Goal: Information Seeking & Learning: Learn about a topic

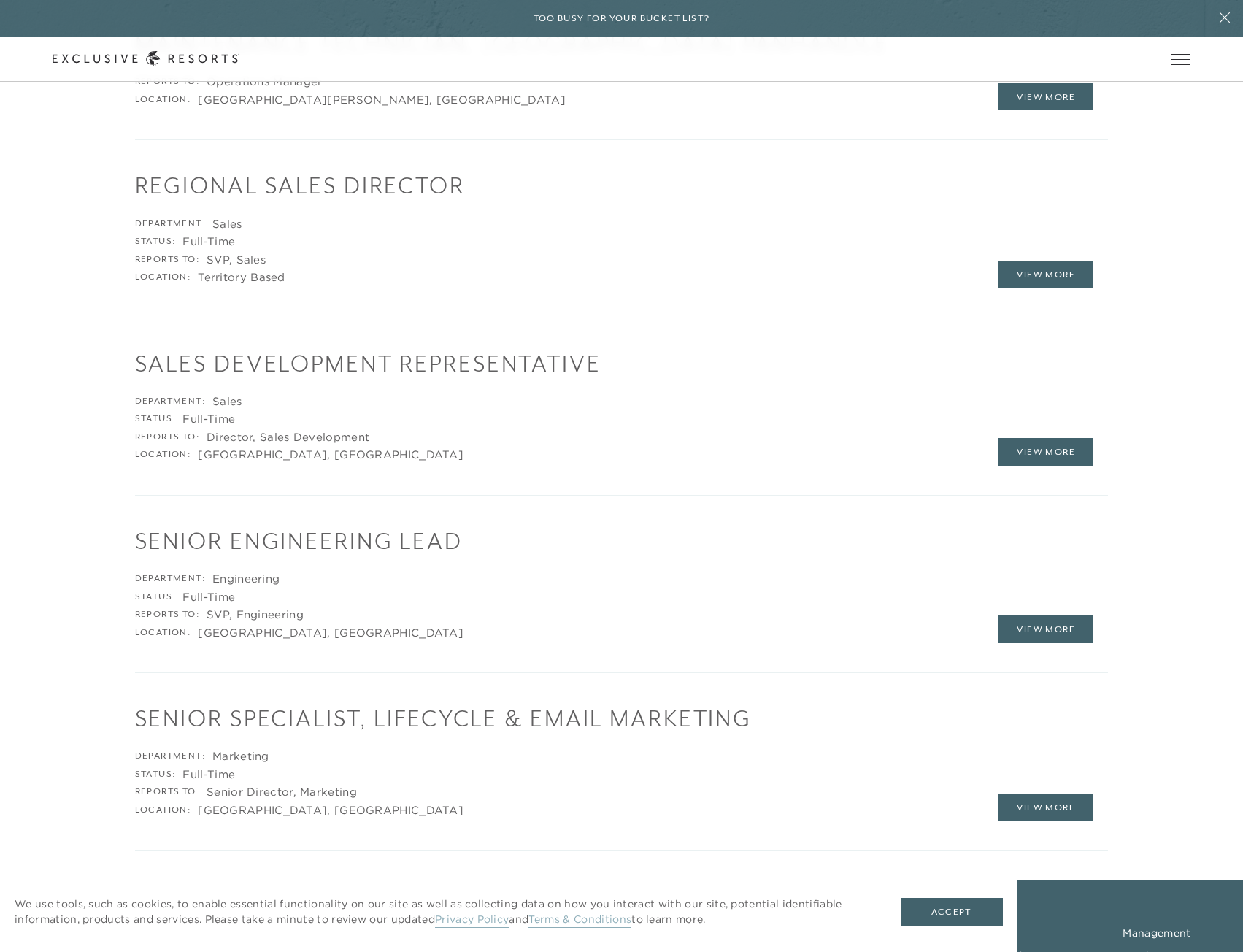
scroll to position [2773, 0]
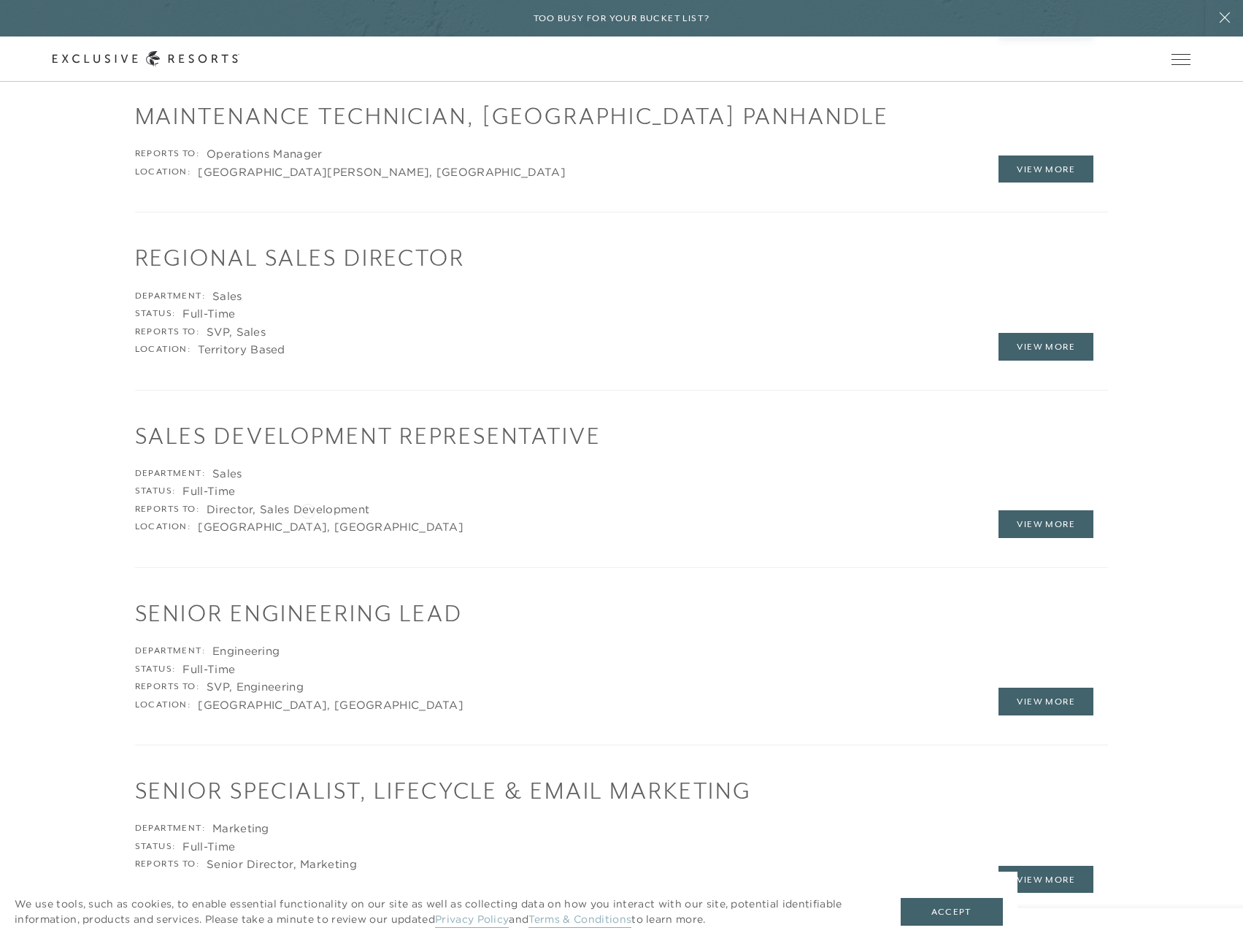
click at [307, 509] on div "Director, Sales Development" at bounding box center [287, 509] width 163 height 15
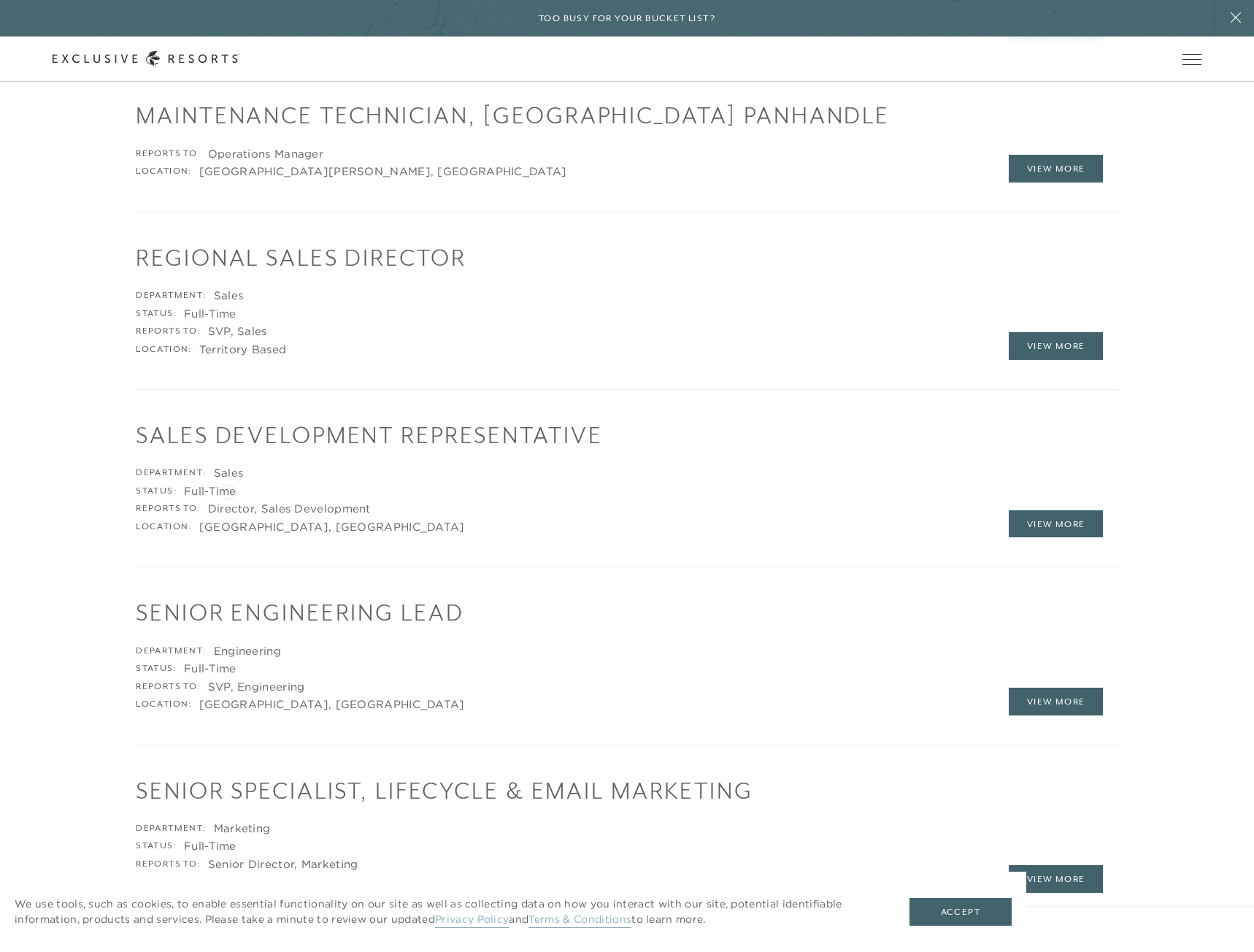
scroll to position [0, 0]
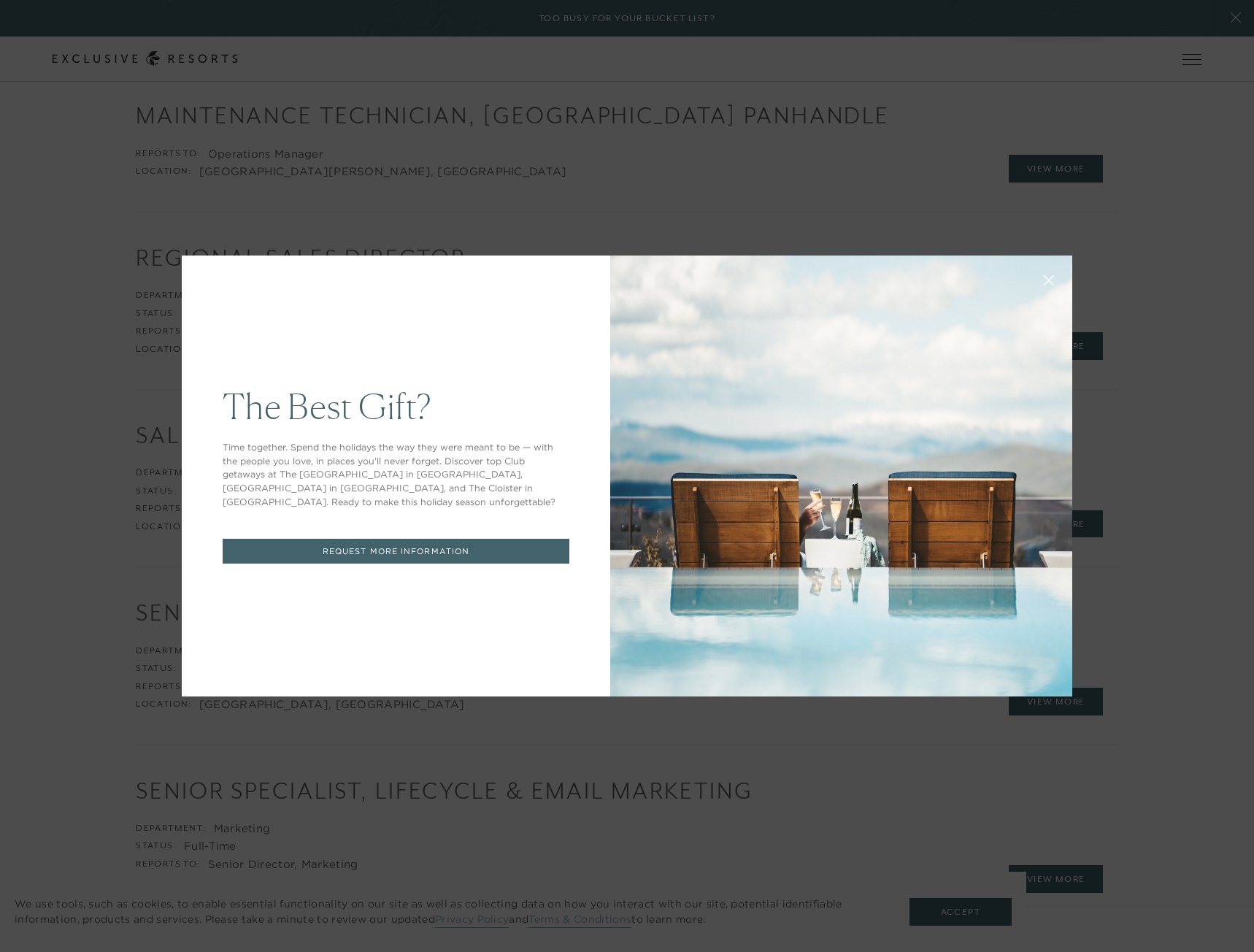
click at [1034, 281] on button at bounding box center [1049, 278] width 35 height 35
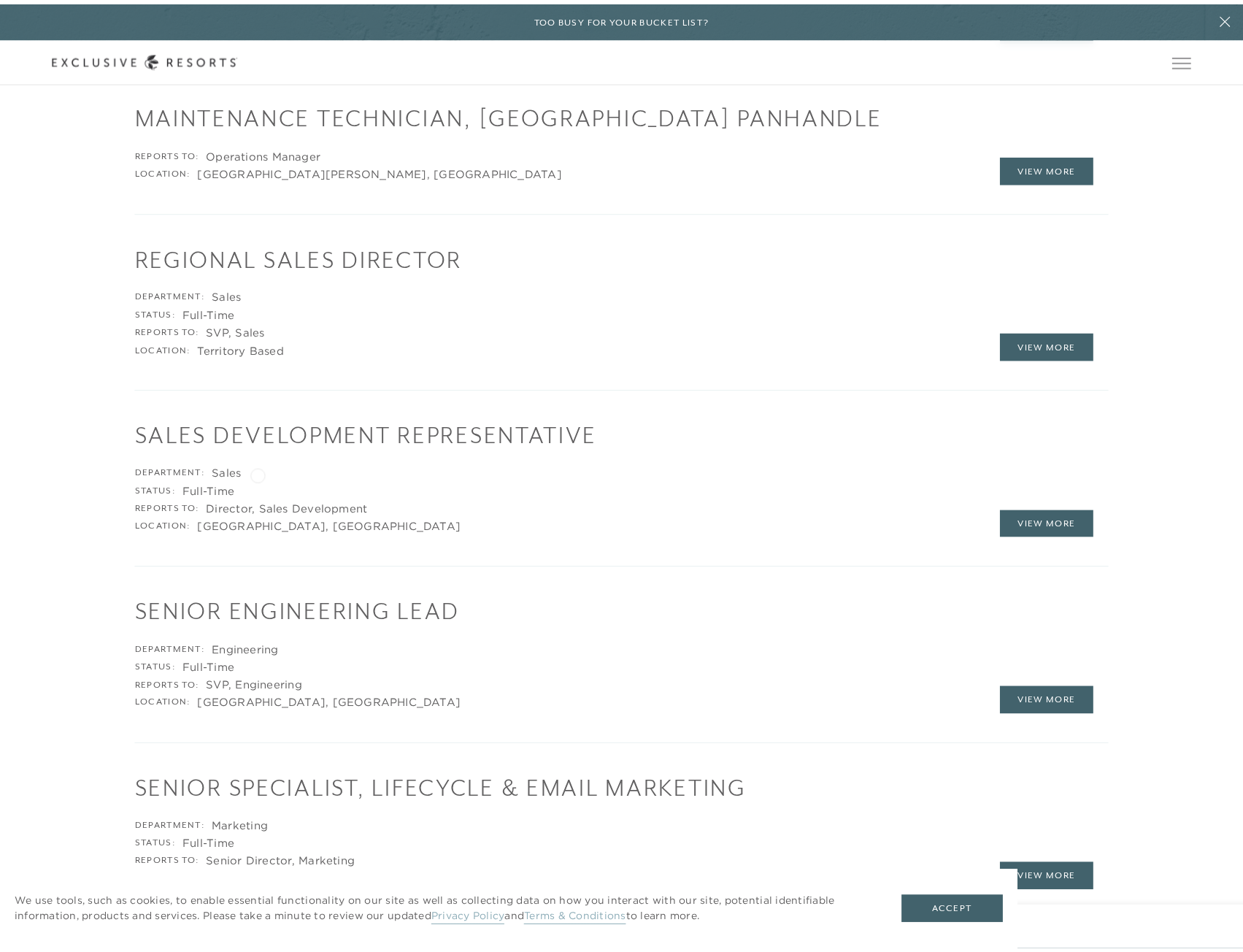
scroll to position [2773, 0]
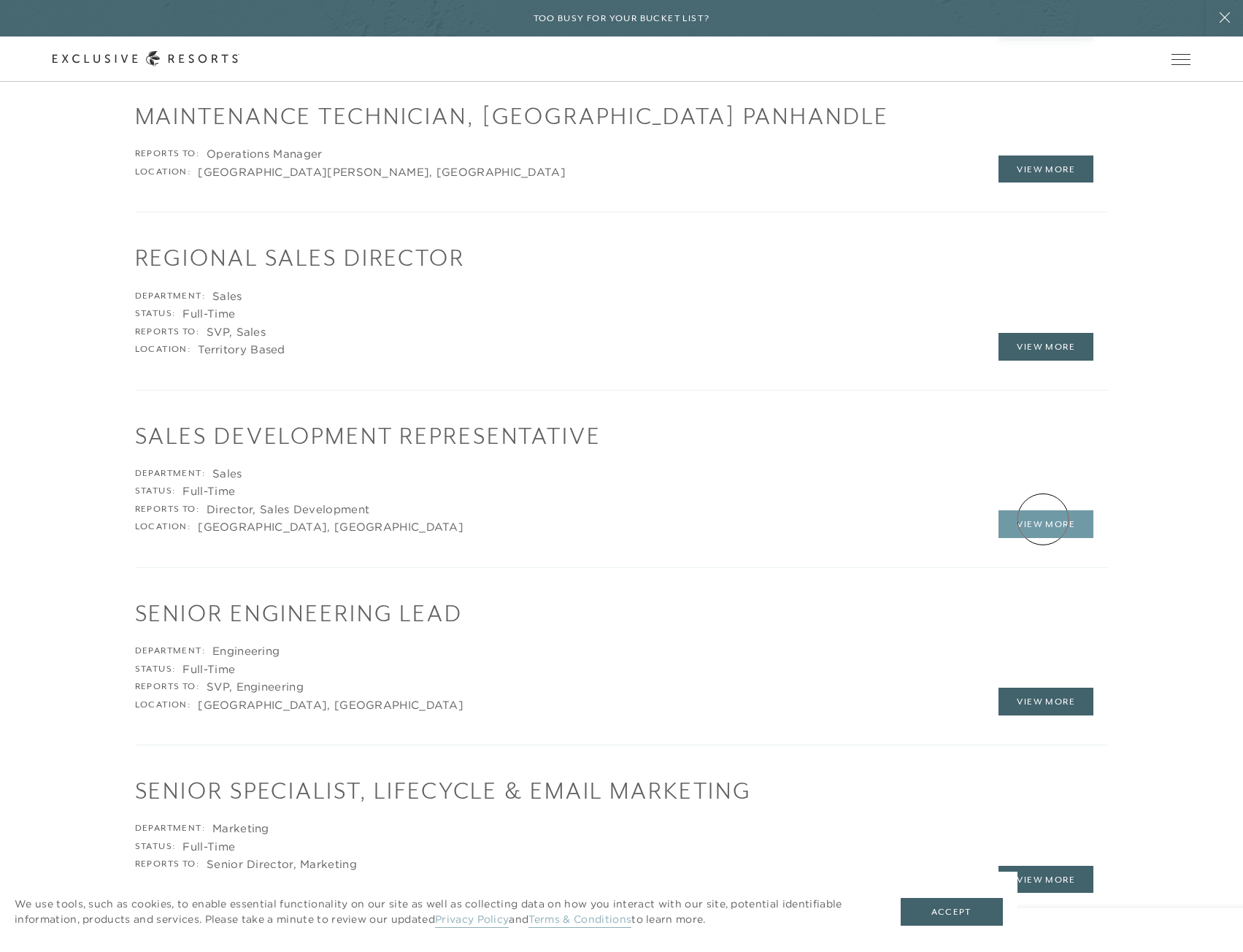
click at [1043, 519] on link "View More" at bounding box center [1046, 524] width 95 height 28
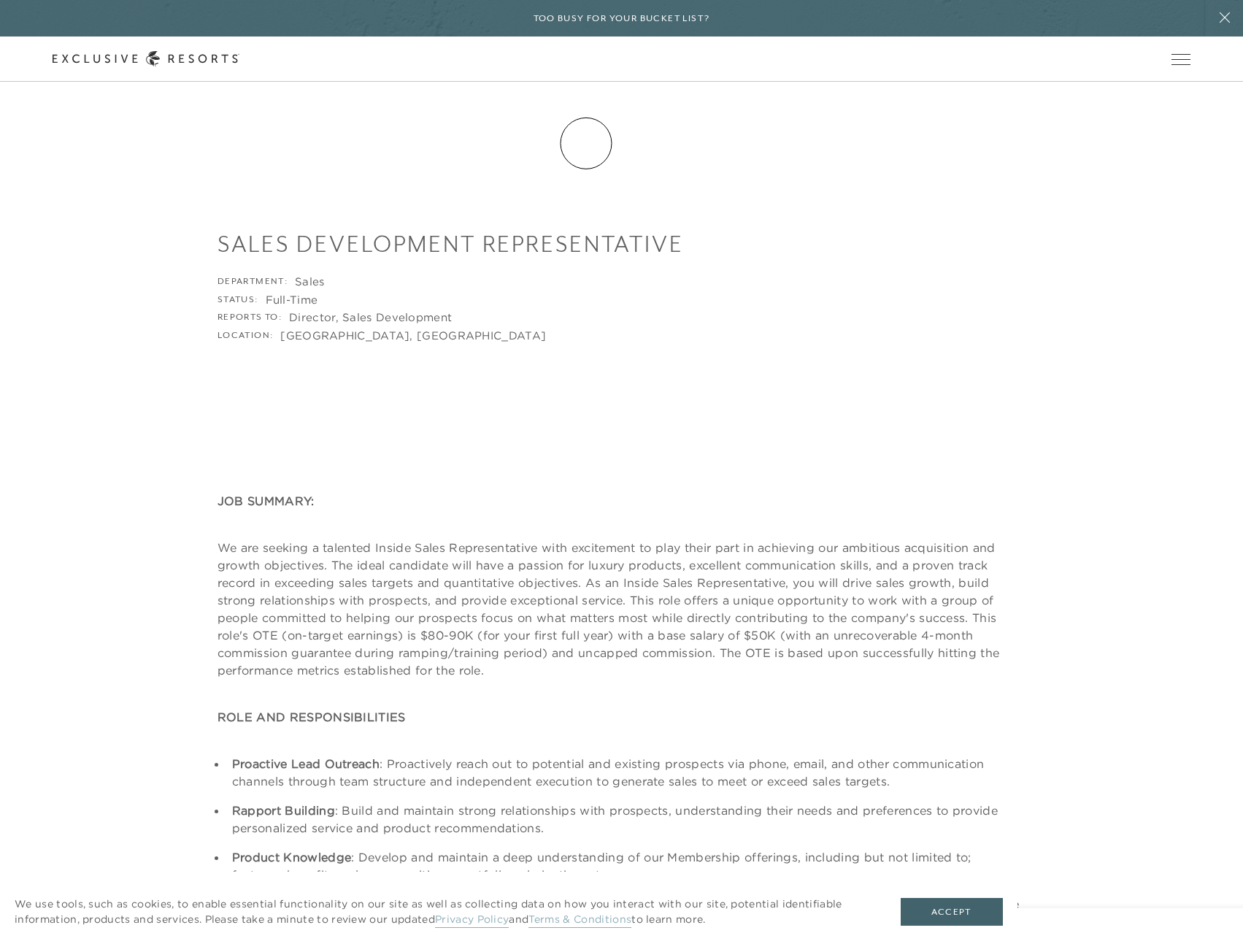
click at [0, 0] on link "How it works" at bounding box center [0, 0] width 0 height 0
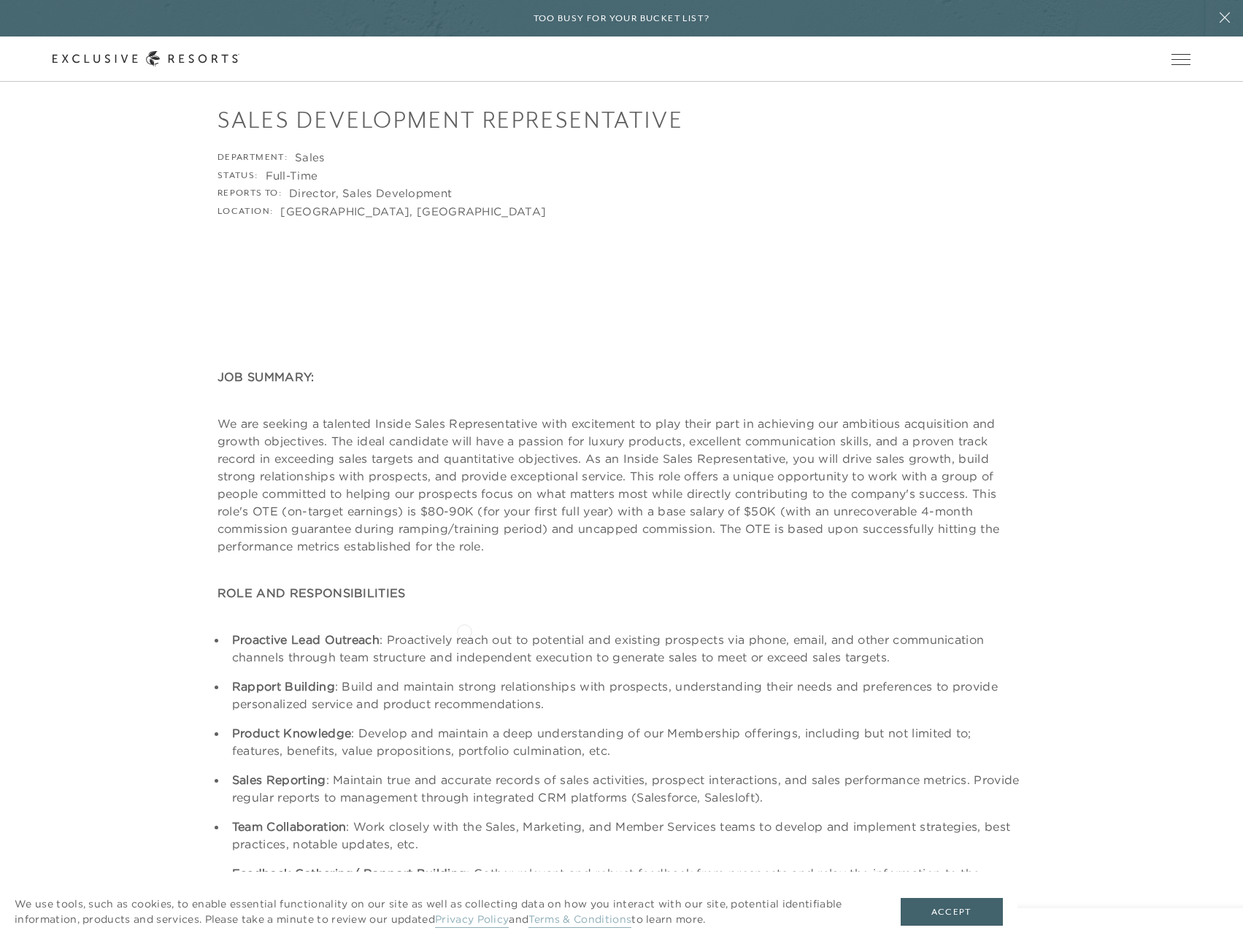
scroll to position [146, 0]
